Goal: Task Accomplishment & Management: Use online tool/utility

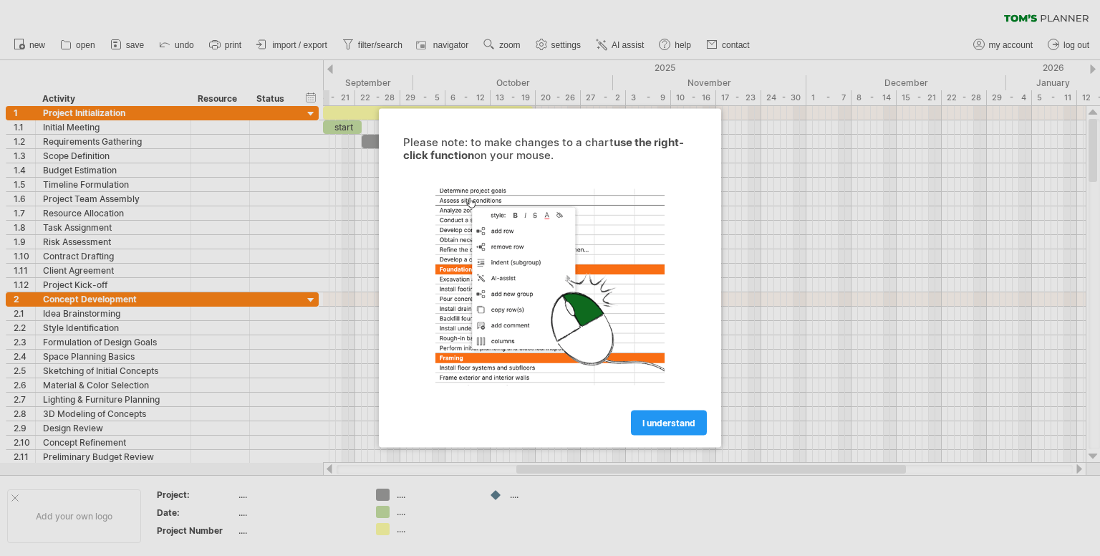
click at [668, 421] on span "I understand" at bounding box center [669, 423] width 53 height 11
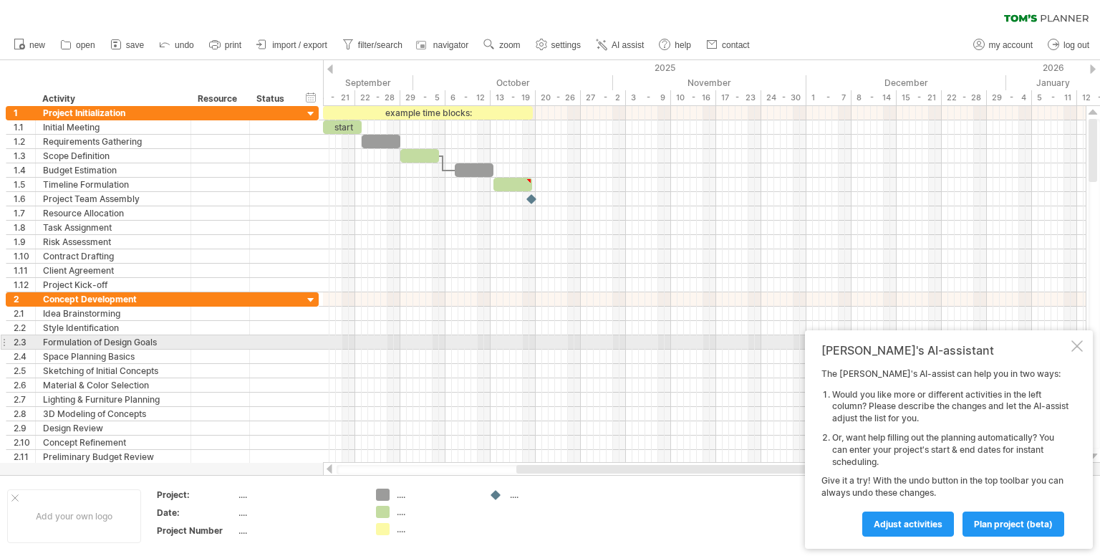
click at [1084, 347] on div "[PERSON_NAME]'s AI-assistant The [PERSON_NAME]'s AI-assist can help you in two …" at bounding box center [949, 439] width 288 height 218
click at [1080, 346] on div at bounding box center [1077, 345] width 11 height 11
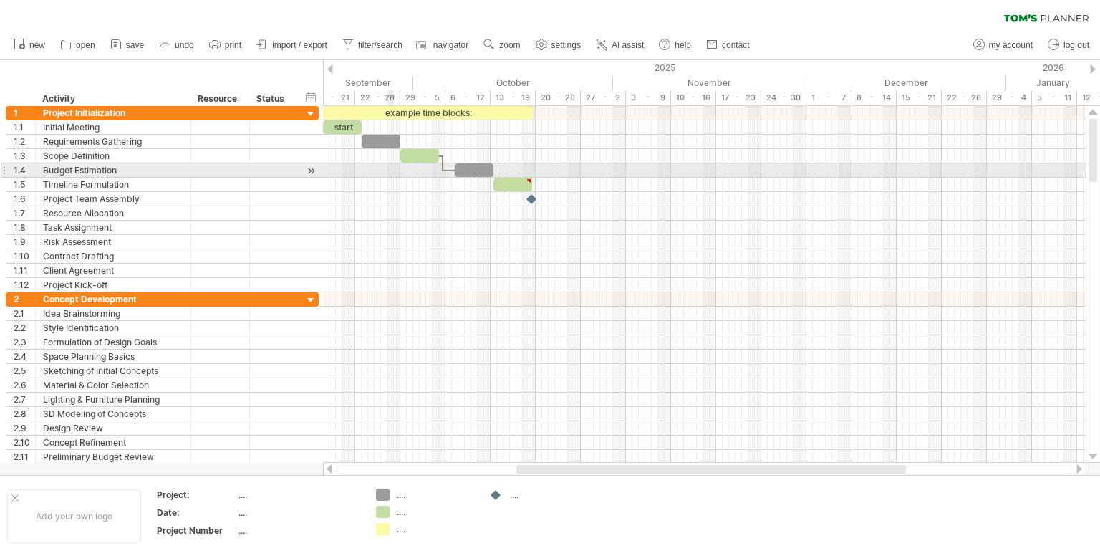
click at [394, 176] on div at bounding box center [704, 170] width 763 height 14
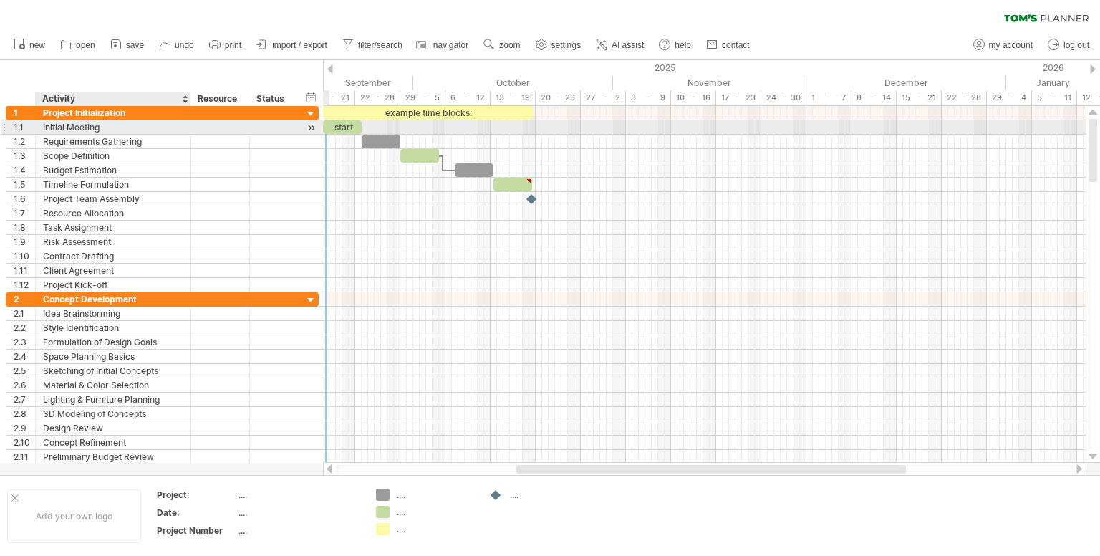
click at [69, 130] on div "Initial Meeting" at bounding box center [113, 127] width 140 height 14
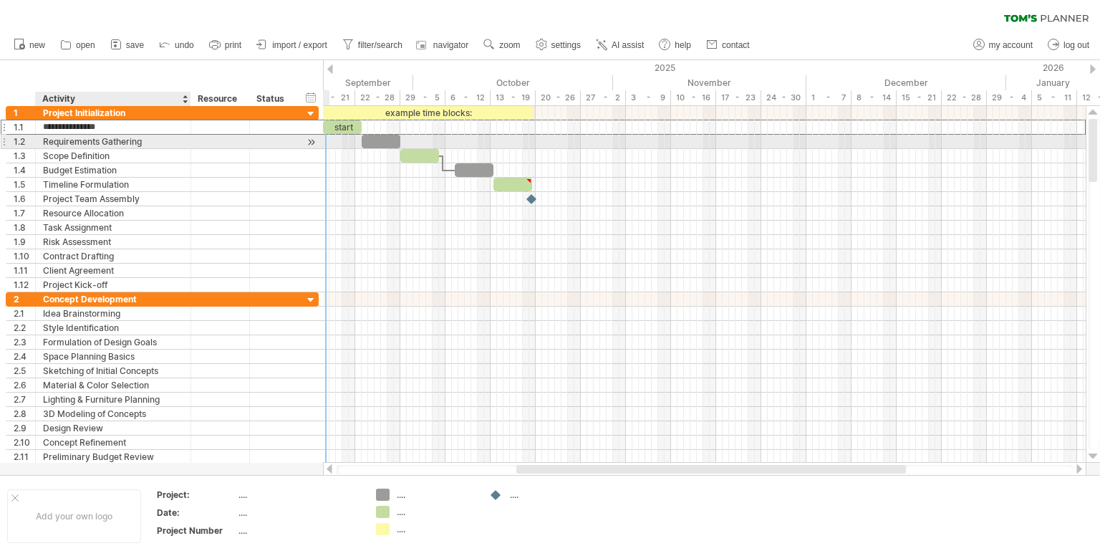
click at [72, 141] on div "Requirements Gathering" at bounding box center [113, 142] width 140 height 14
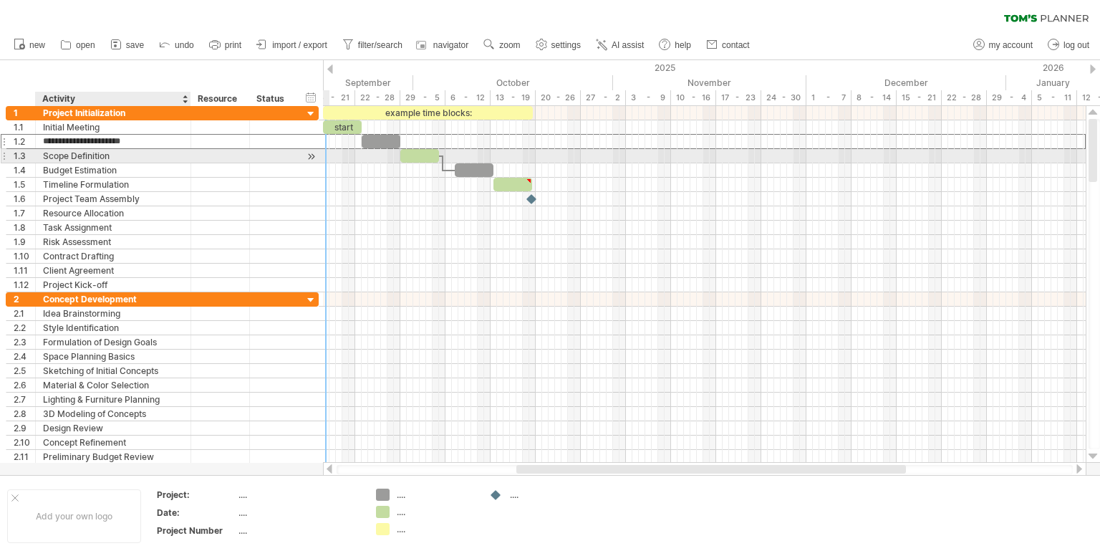
click at [69, 153] on div "Scope Definition" at bounding box center [113, 156] width 140 height 14
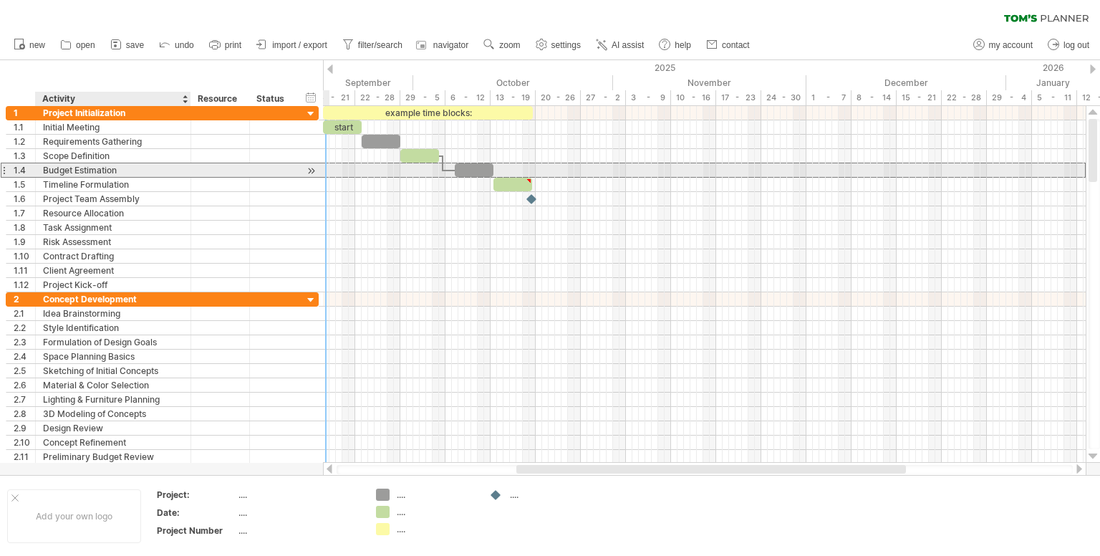
click at [75, 170] on div "Budget Estimation" at bounding box center [113, 170] width 140 height 14
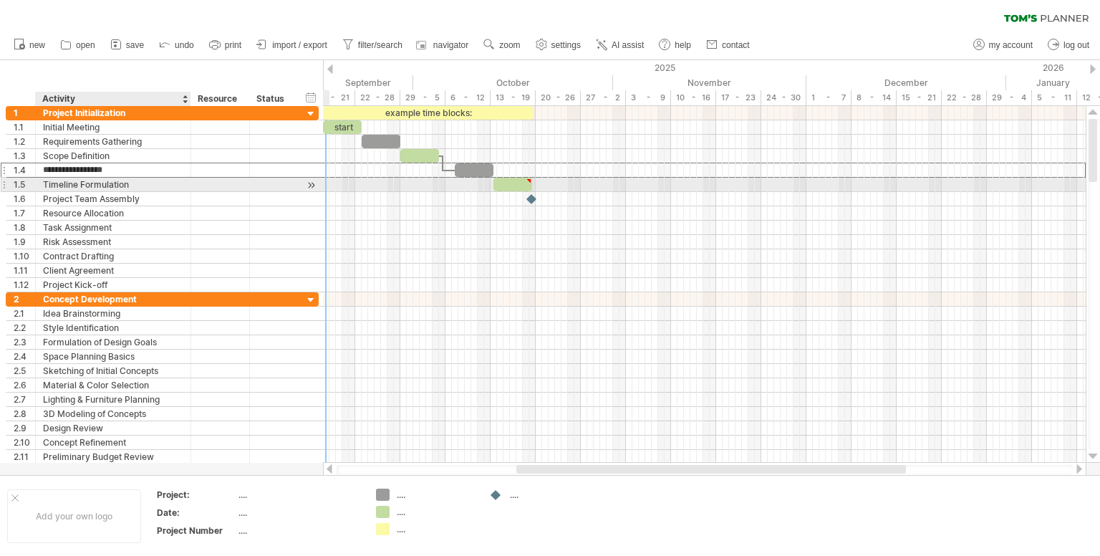
click at [79, 188] on div "Timeline Formulation" at bounding box center [113, 185] width 140 height 14
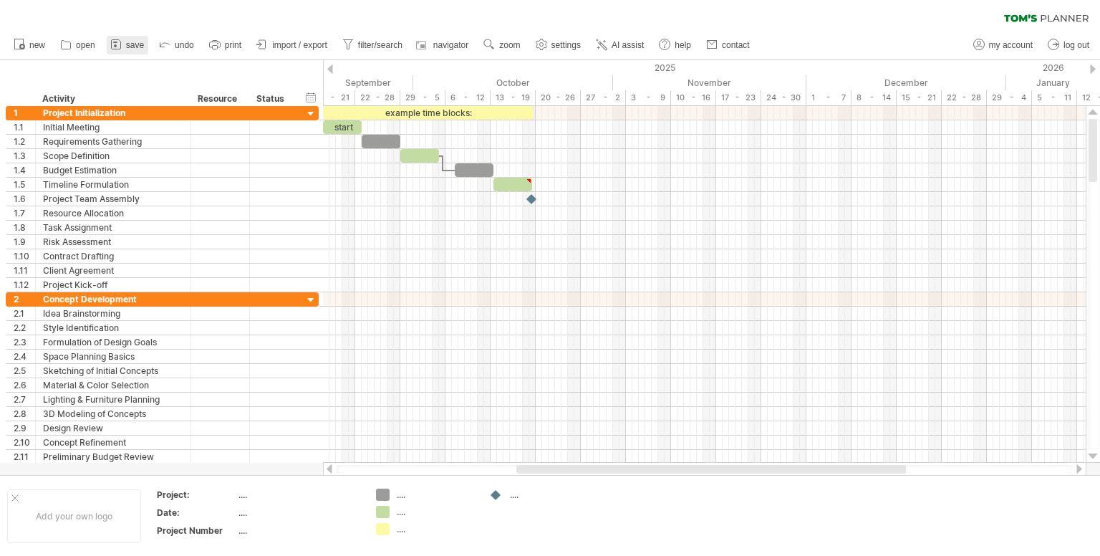
click at [141, 42] on span "save" at bounding box center [135, 45] width 18 height 10
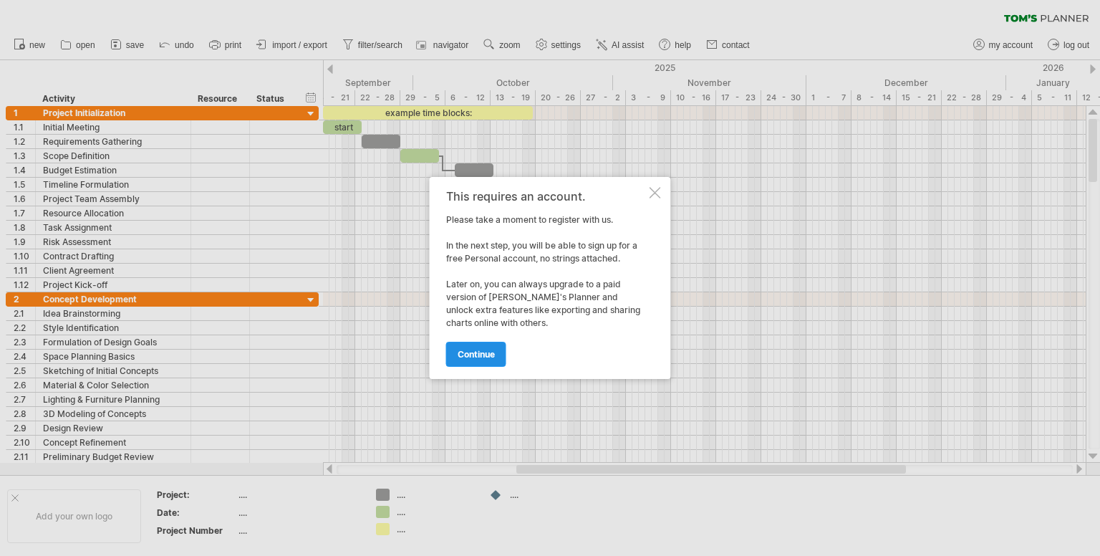
click at [485, 351] on span "continue" at bounding box center [476, 354] width 37 height 11
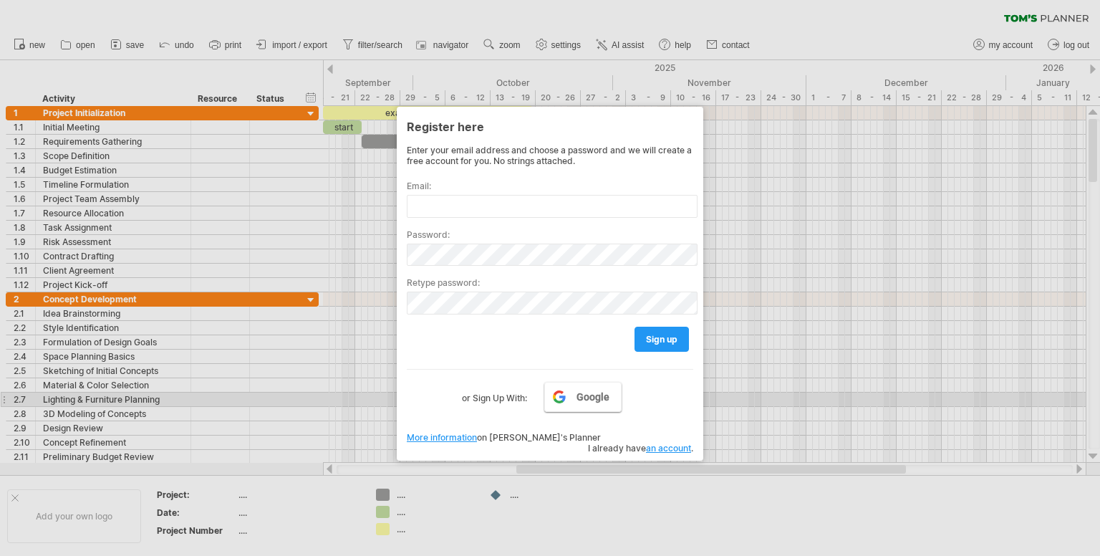
click at [571, 403] on link "Google" at bounding box center [582, 397] width 77 height 30
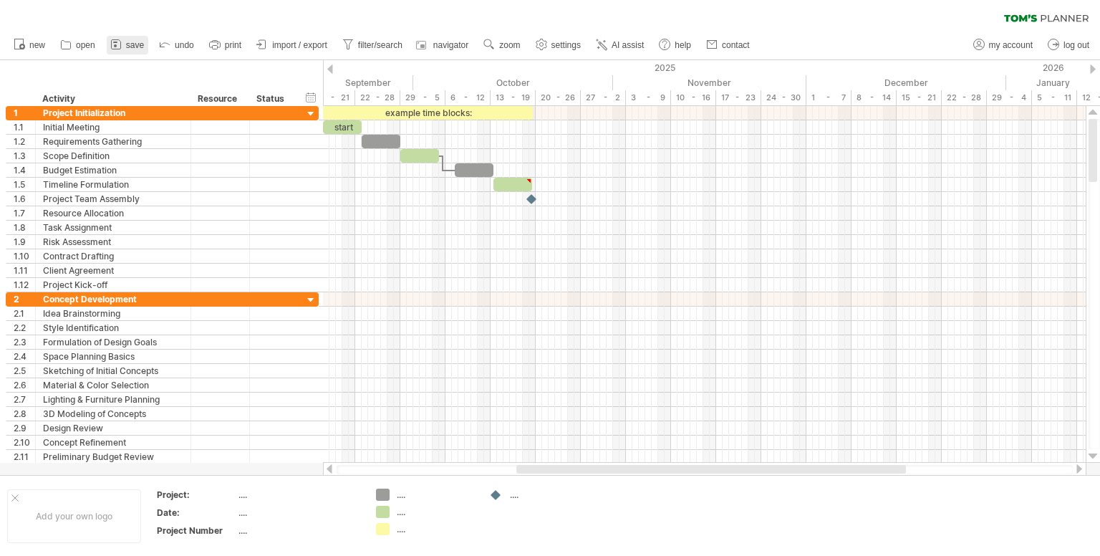
click at [132, 48] on span "save" at bounding box center [135, 45] width 18 height 10
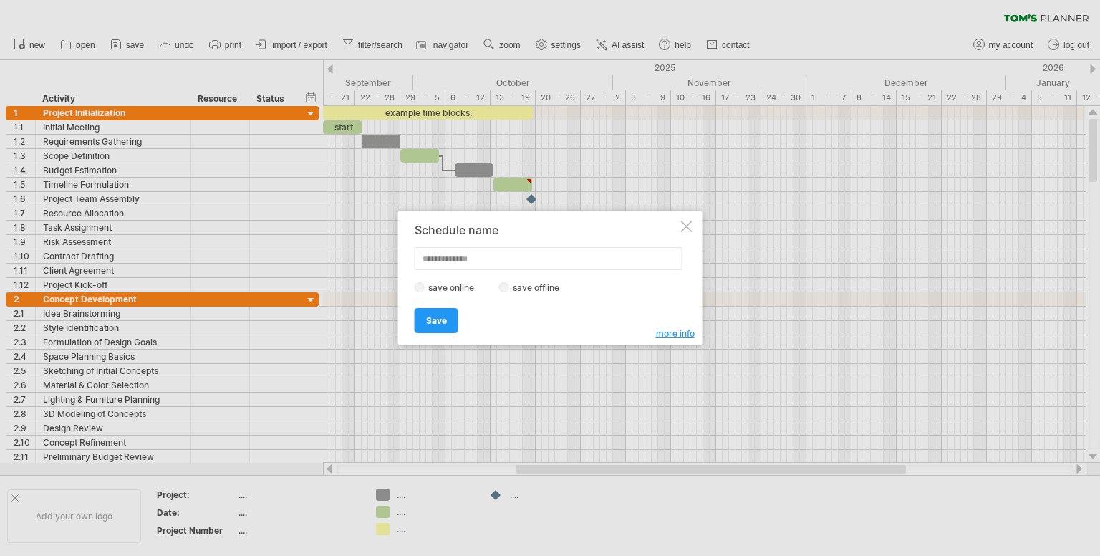
click at [462, 263] on input "text" at bounding box center [549, 258] width 268 height 23
click at [519, 289] on label "save offline" at bounding box center [540, 287] width 62 height 11
click at [522, 261] on input "text" at bounding box center [549, 258] width 268 height 23
type input "****"
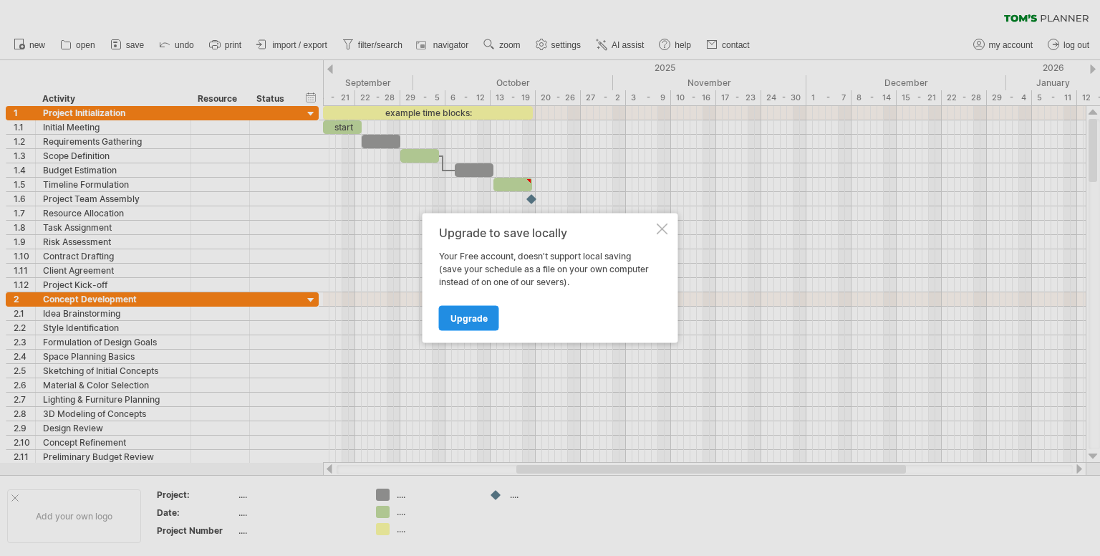
click at [480, 313] on span "Upgrade" at bounding box center [469, 318] width 37 height 11
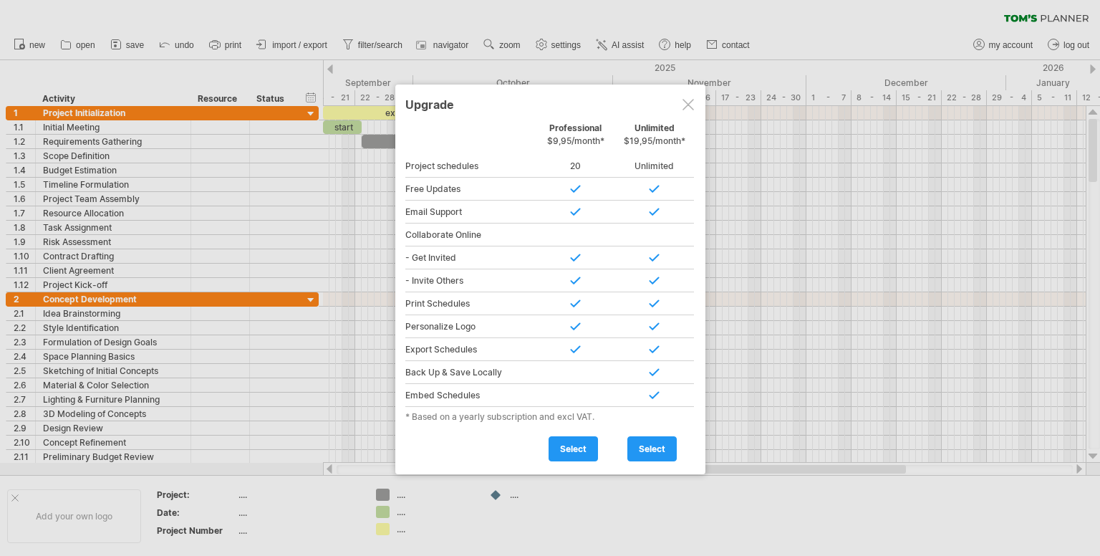
click at [689, 107] on div at bounding box center [688, 104] width 11 height 11
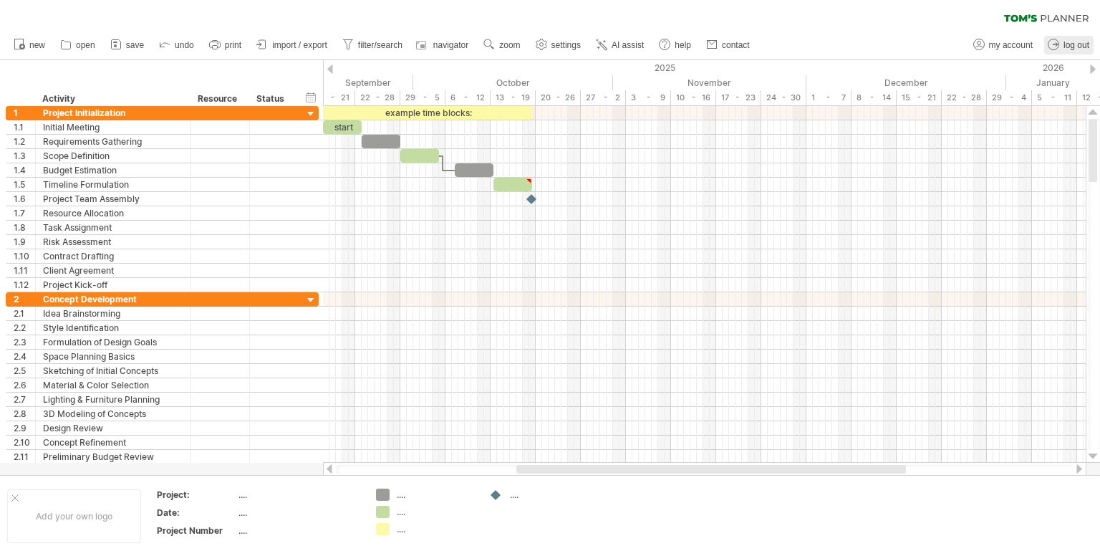
click at [1076, 41] on span "log out" at bounding box center [1077, 45] width 26 height 10
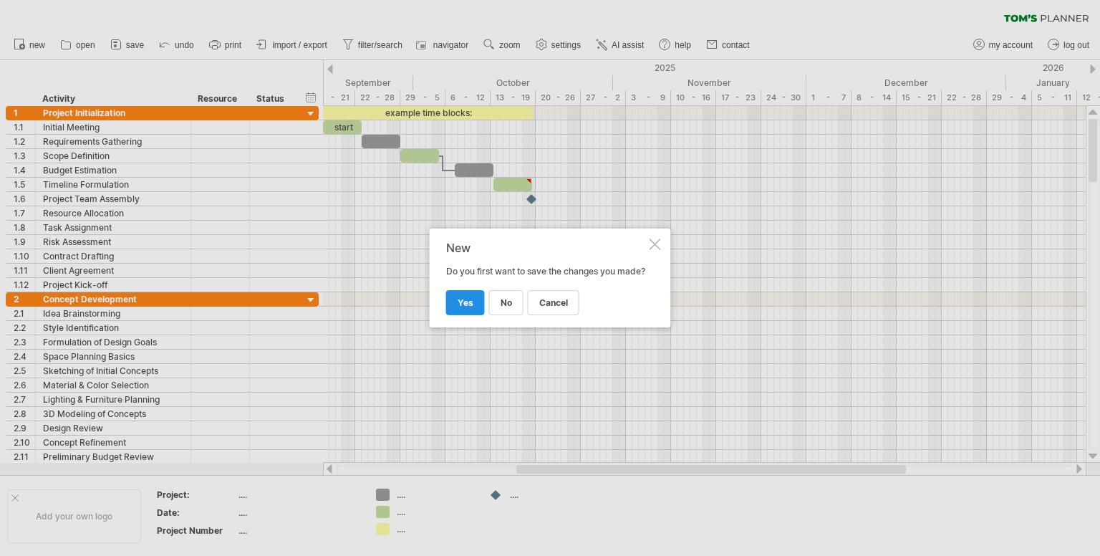
click at [465, 301] on link "yes" at bounding box center [465, 302] width 39 height 25
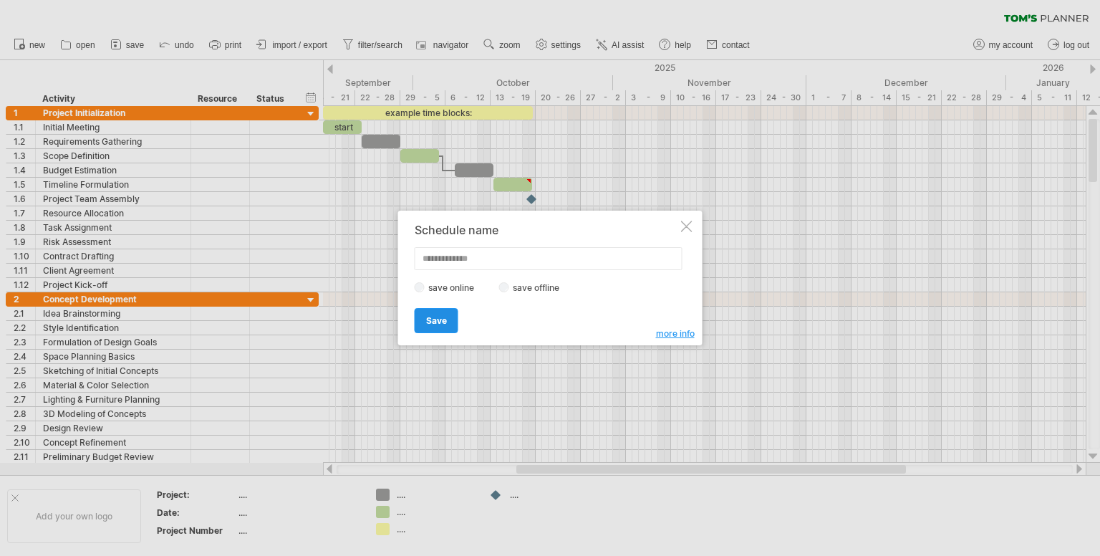
click at [446, 322] on span "Save" at bounding box center [436, 320] width 21 height 11
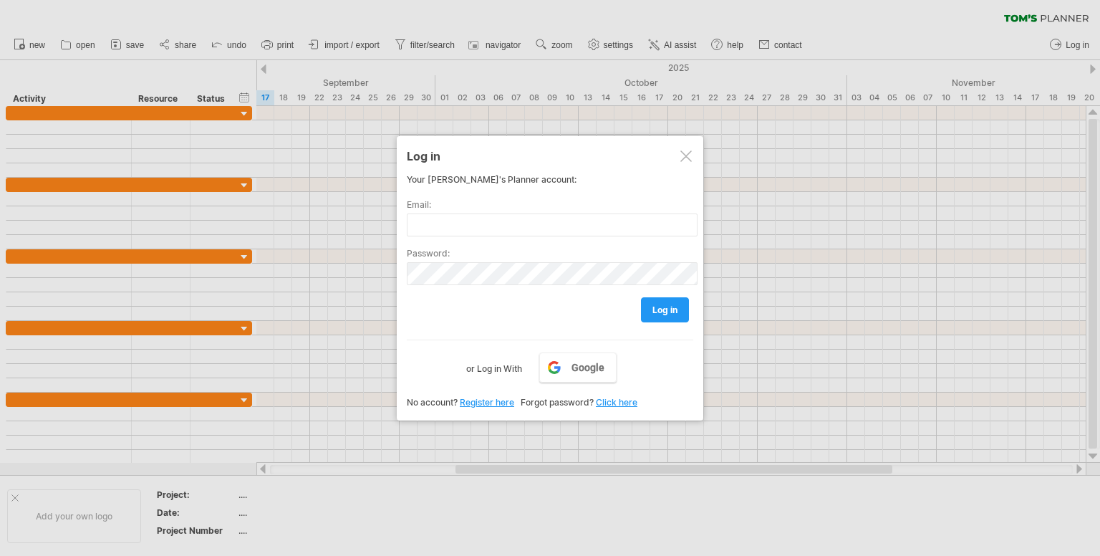
click at [688, 154] on div at bounding box center [686, 155] width 11 height 11
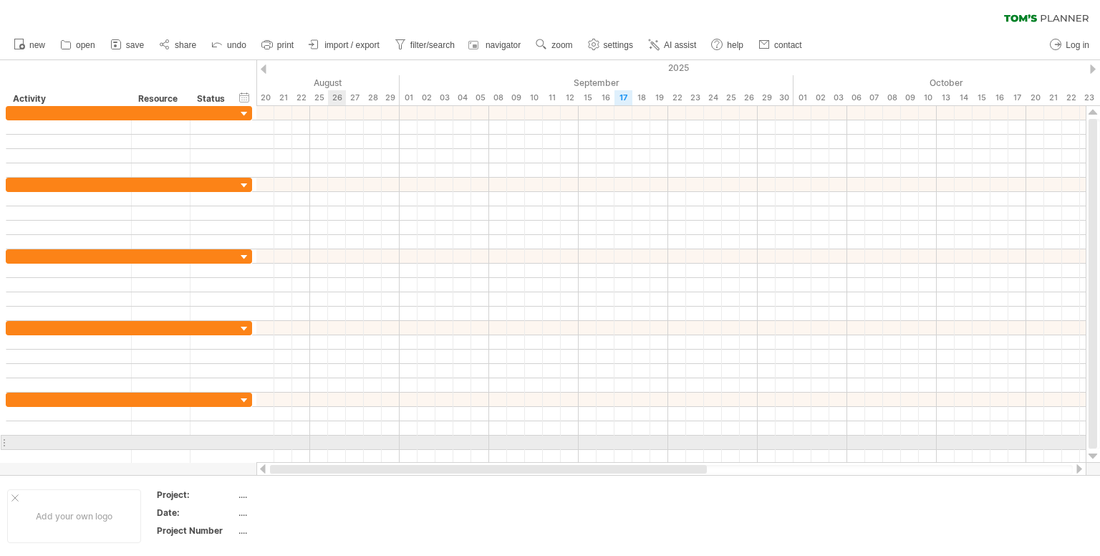
drag, startPoint x: 840, startPoint y: 471, endPoint x: 295, endPoint y: 378, distance: 552.2
click at [320, 431] on div "Trying to reach [DOMAIN_NAME] Connected again... 0% clear filter new" at bounding box center [550, 278] width 1100 height 556
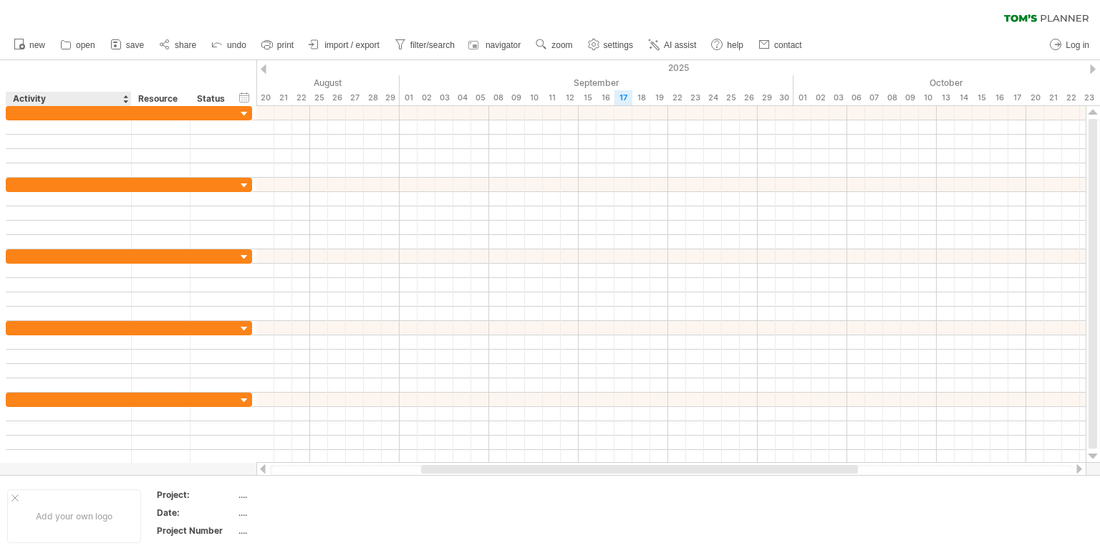
click at [47, 104] on div "Activity" at bounding box center [68, 99] width 110 height 14
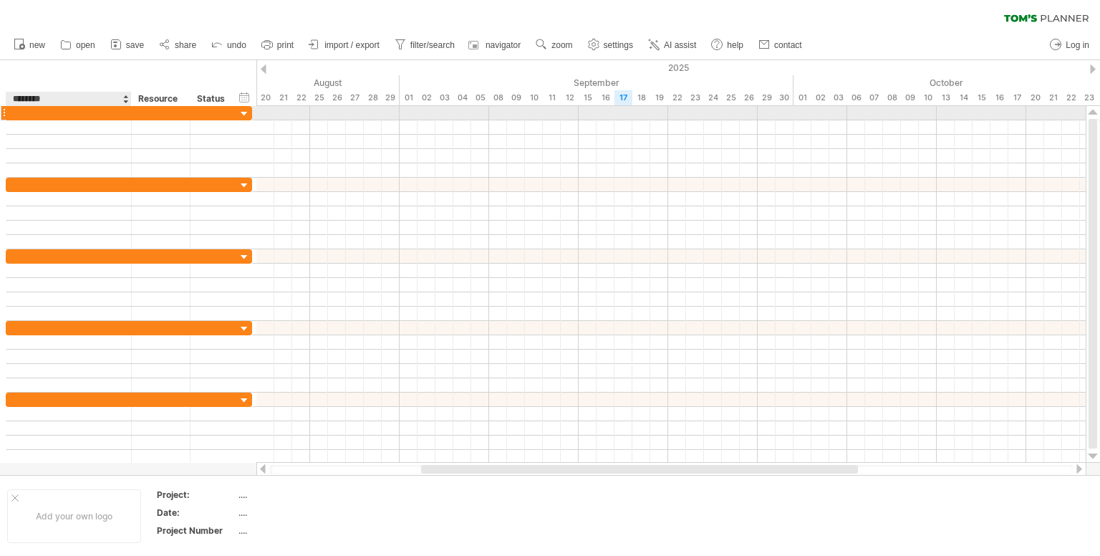
click at [106, 116] on div at bounding box center [69, 113] width 110 height 14
click at [152, 100] on div "Resource" at bounding box center [160, 99] width 44 height 14
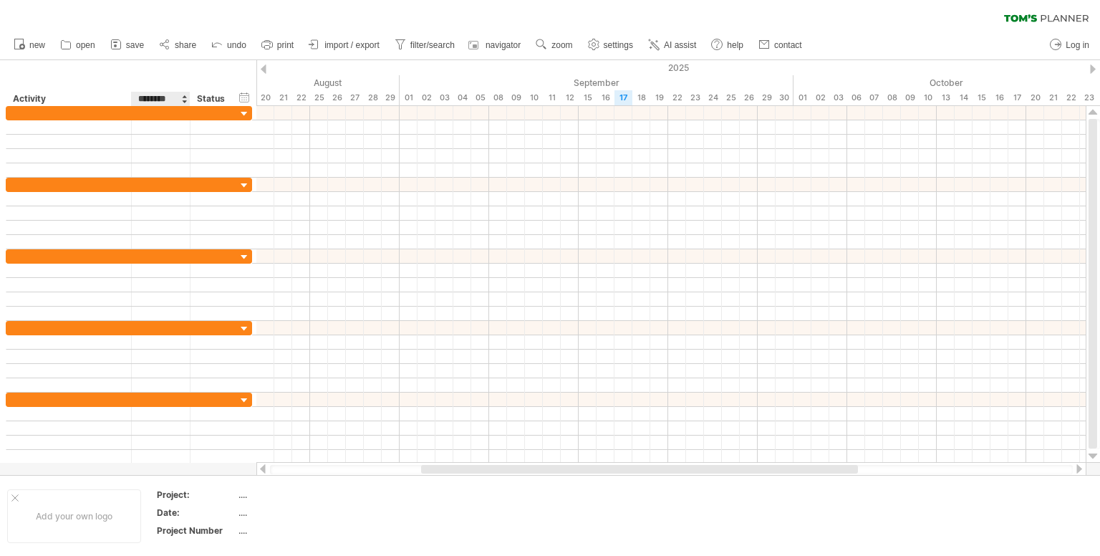
click at [174, 102] on input "********" at bounding box center [160, 99] width 44 height 14
click at [212, 99] on div "Status" at bounding box center [213, 99] width 32 height 14
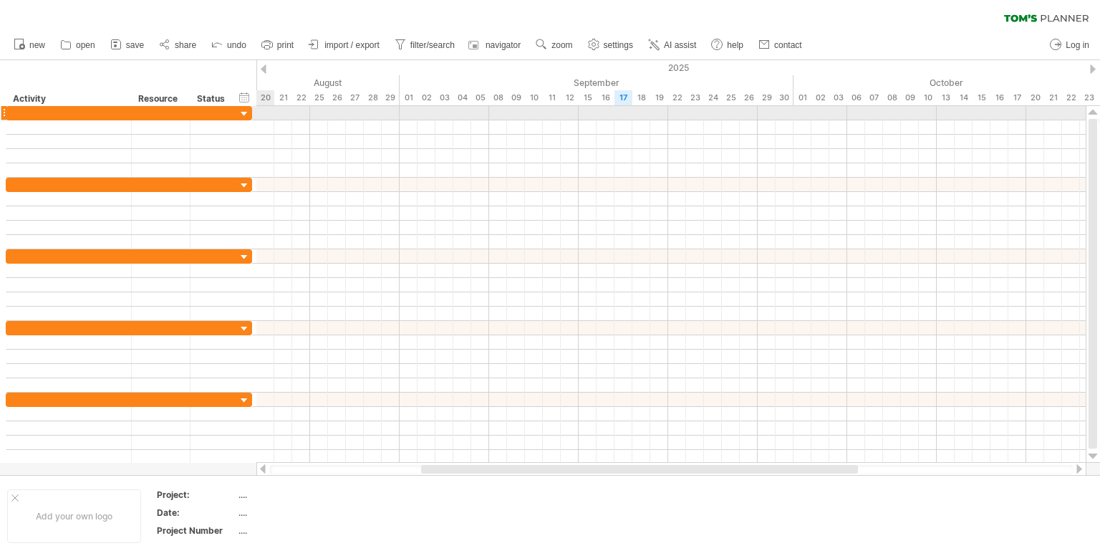
click at [269, 110] on div at bounding box center [671, 113] width 830 height 14
click at [258, 114] on div at bounding box center [671, 113] width 830 height 14
click at [290, 115] on div at bounding box center [671, 113] width 830 height 14
click at [335, 115] on div at bounding box center [671, 113] width 830 height 14
click at [423, 117] on div at bounding box center [671, 113] width 830 height 14
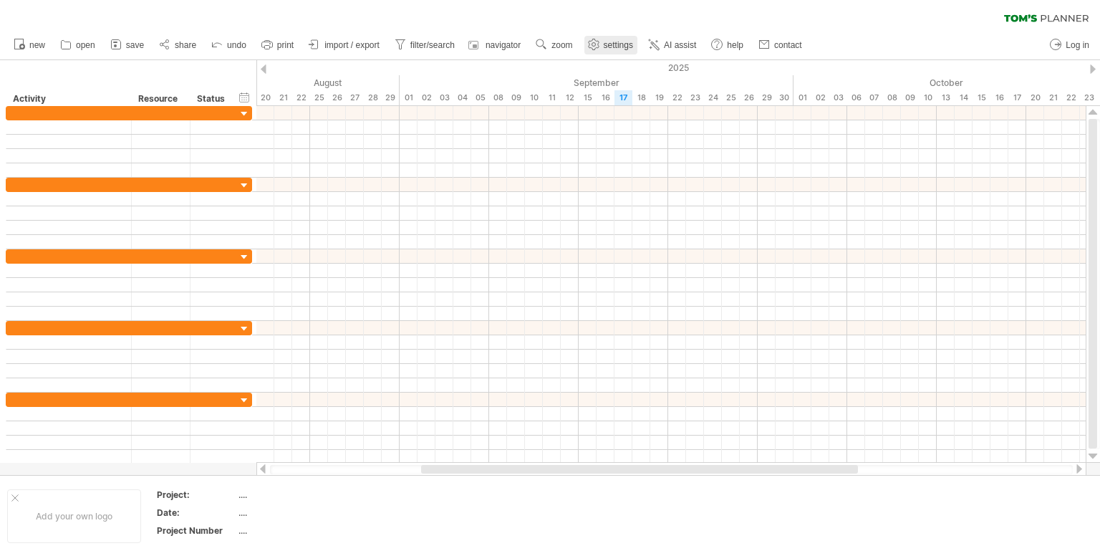
click at [613, 44] on span "settings" at bounding box center [618, 45] width 29 height 10
select select "*"
select select "**"
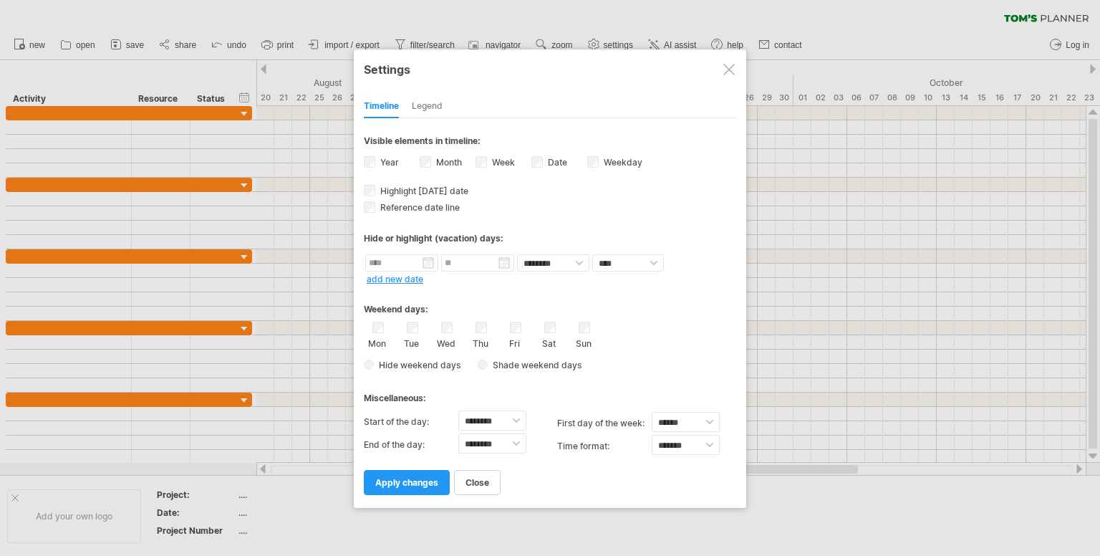
click at [743, 67] on div "**********" at bounding box center [550, 278] width 393 height 458
click at [729, 66] on div at bounding box center [729, 69] width 11 height 11
